Goal: Task Accomplishment & Management: Manage account settings

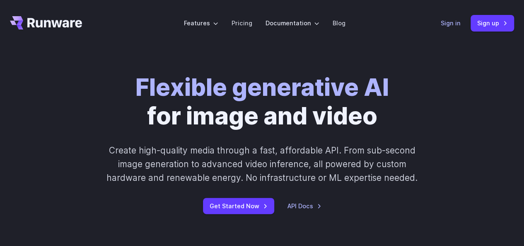
click at [449, 28] on link "Sign in" at bounding box center [451, 23] width 20 height 10
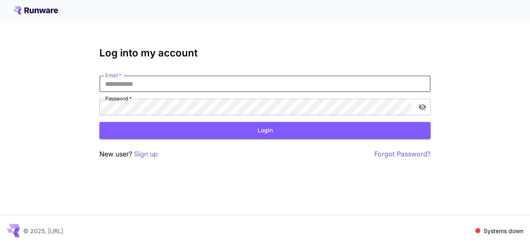
drag, startPoint x: 0, startPoint y: 0, endPoint x: 221, endPoint y: 87, distance: 237.2
click at [221, 87] on input "Email   *" at bounding box center [264, 83] width 331 height 17
type input "**********"
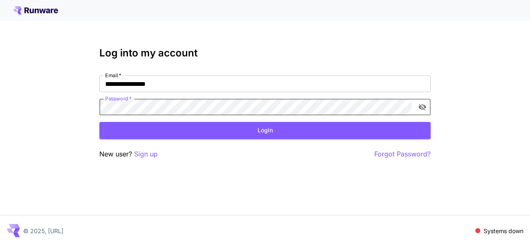
click button "Login" at bounding box center [264, 130] width 331 height 17
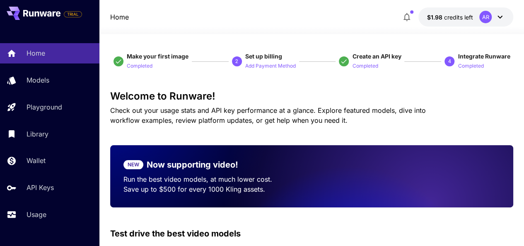
click at [502, 17] on icon at bounding box center [500, 17] width 5 height 3
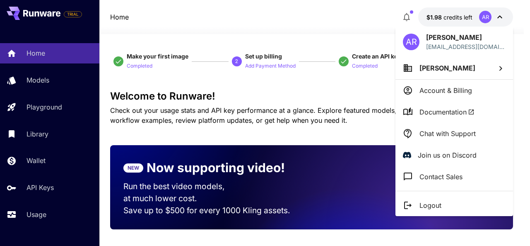
click at [502, 17] on div at bounding box center [265, 123] width 530 height 246
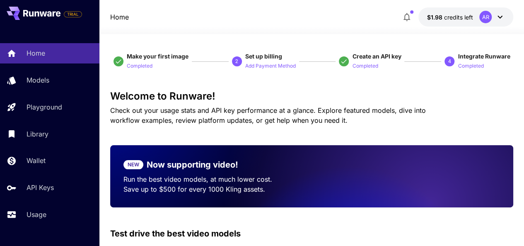
click at [502, 17] on icon at bounding box center [500, 17] width 5 height 3
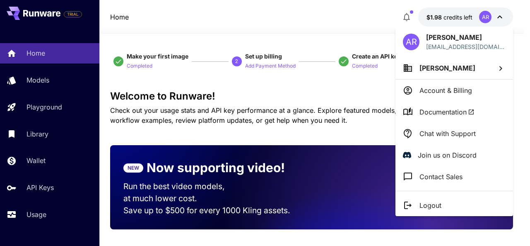
click at [502, 17] on div at bounding box center [265, 123] width 530 height 246
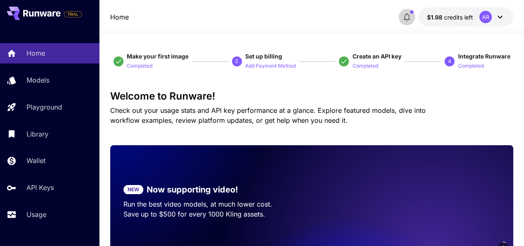
click at [409, 14] on icon "button" at bounding box center [407, 17] width 10 height 10
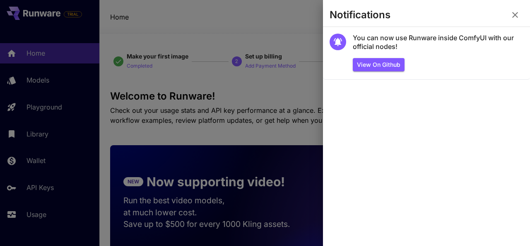
click at [307, 22] on div at bounding box center [265, 123] width 530 height 246
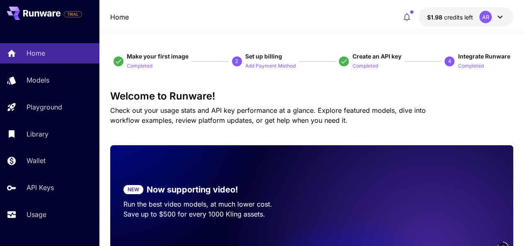
click at [443, 23] on button "$1.98 credits left AR" at bounding box center [465, 16] width 95 height 19
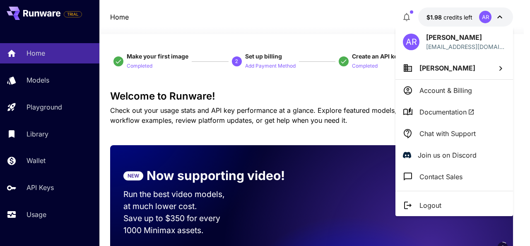
click at [366, 34] on div at bounding box center [265, 123] width 530 height 246
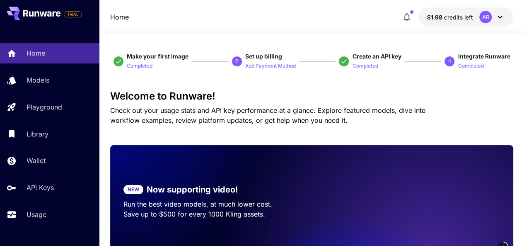
click at [502, 17] on icon at bounding box center [500, 17] width 10 height 10
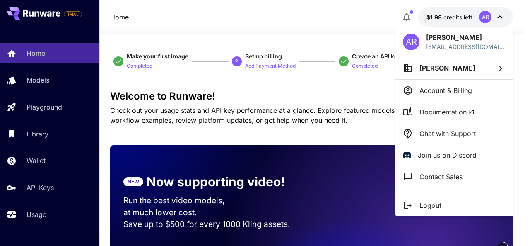
click at [324, 23] on div at bounding box center [265, 123] width 530 height 246
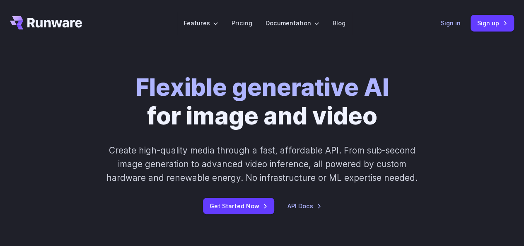
click at [451, 25] on link "Sign in" at bounding box center [451, 23] width 20 height 10
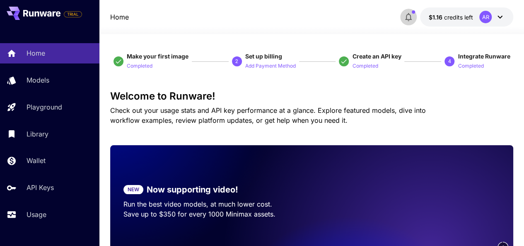
click at [409, 15] on icon "button" at bounding box center [408, 17] width 10 height 10
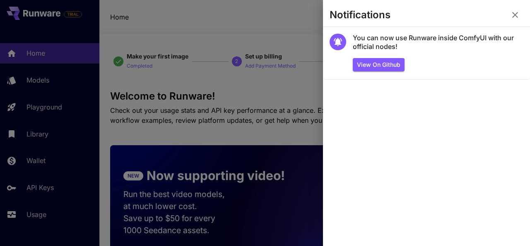
click at [314, 27] on div at bounding box center [265, 123] width 530 height 246
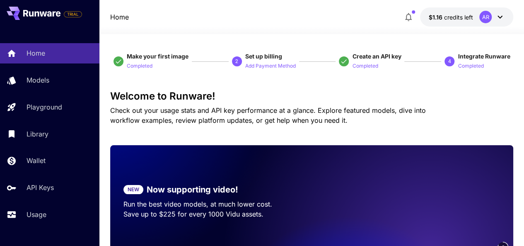
click at [493, 21] on div "AR" at bounding box center [492, 17] width 26 height 12
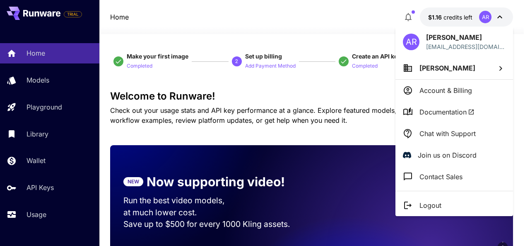
click at [461, 140] on li "Chat with Support" at bounding box center [455, 134] width 118 height 22
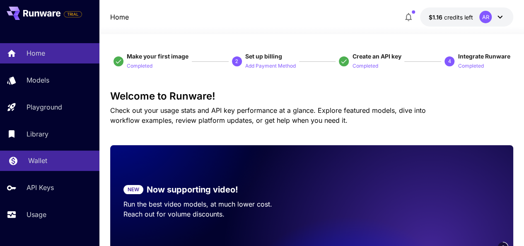
click at [56, 160] on div "Wallet" at bounding box center [60, 160] width 65 height 10
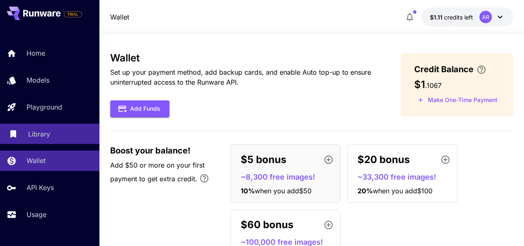
click at [48, 130] on p "Library" at bounding box center [39, 134] width 22 height 10
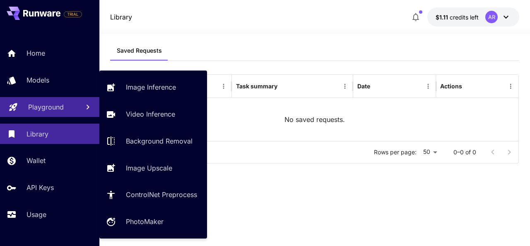
click at [35, 104] on p "Playground" at bounding box center [46, 107] width 36 height 10
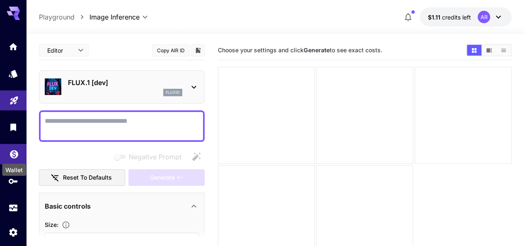
click at [12, 157] on icon "Wallet" at bounding box center [14, 152] width 10 height 10
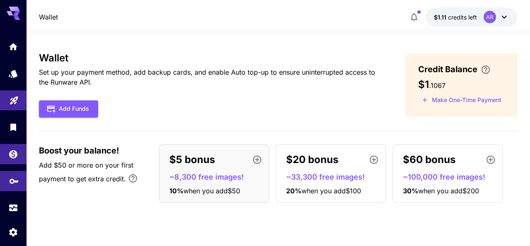
click at [17, 190] on link at bounding box center [13, 181] width 27 height 20
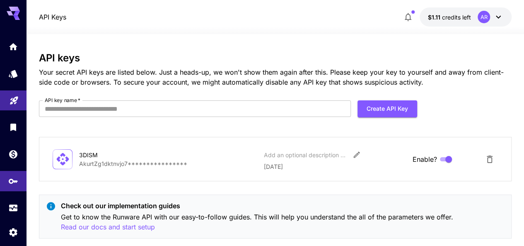
scroll to position [17, 0]
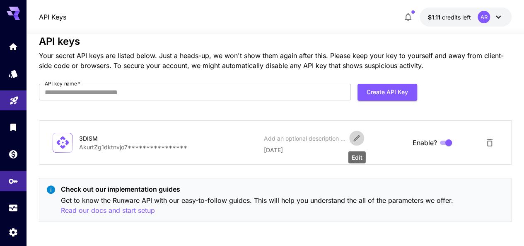
click at [355, 138] on icon "Edit" at bounding box center [357, 138] width 6 height 6
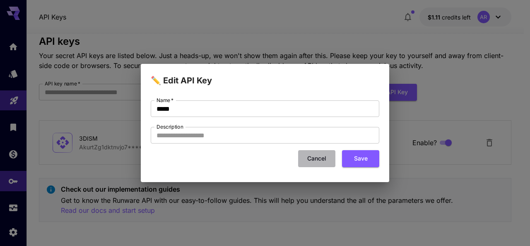
click at [325, 160] on button "Cancel" at bounding box center [316, 158] width 37 height 17
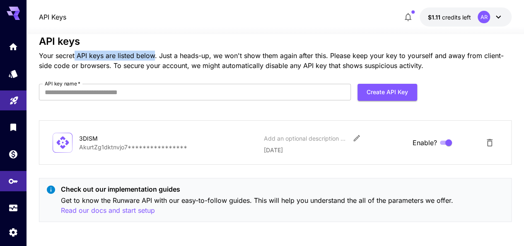
drag, startPoint x: 75, startPoint y: 55, endPoint x: 156, endPoint y: 56, distance: 81.6
click at [156, 56] on p "Your secret API keys are listed below. Just a heads-up, we won't show them agai…" at bounding box center [275, 61] width 473 height 20
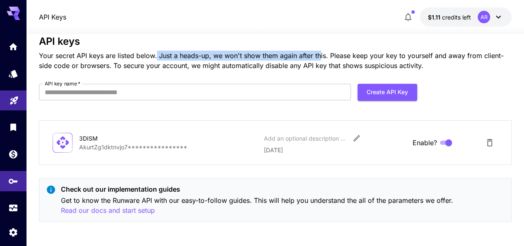
drag, startPoint x: 156, startPoint y: 56, endPoint x: 321, endPoint y: 52, distance: 164.5
click at [321, 52] on p "Your secret API keys are listed below. Just a heads-up, we won't show them agai…" at bounding box center [275, 61] width 473 height 20
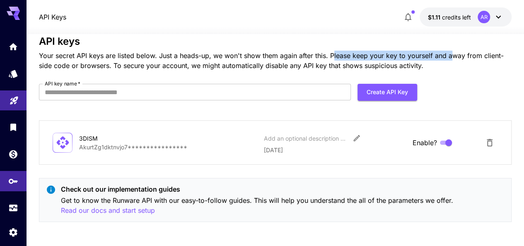
drag, startPoint x: 332, startPoint y: 51, endPoint x: 449, endPoint y: 54, distance: 117.3
click at [449, 54] on p "Your secret API keys are listed below. Just a heads-up, we won't show them agai…" at bounding box center [275, 61] width 473 height 20
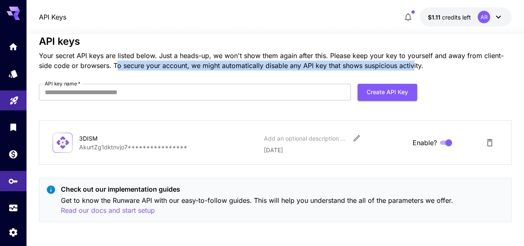
drag, startPoint x: 118, startPoint y: 65, endPoint x: 415, endPoint y: 61, distance: 297.5
click at [415, 61] on p "Your secret API keys are listed below. Just a heads-up, we won't show them agai…" at bounding box center [275, 61] width 473 height 20
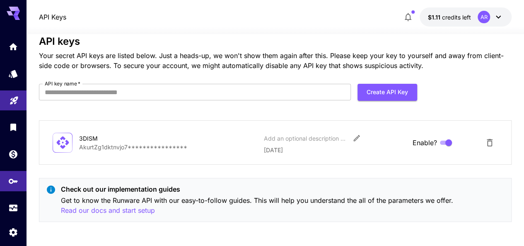
scroll to position [0, 0]
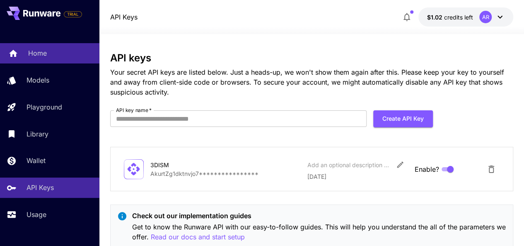
click at [43, 53] on p "Home" at bounding box center [37, 53] width 19 height 10
